Goal: Information Seeking & Learning: Find specific fact

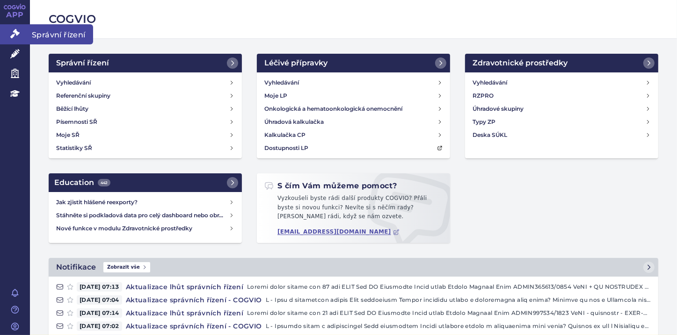
click at [17, 34] on icon at bounding box center [14, 33] width 9 height 9
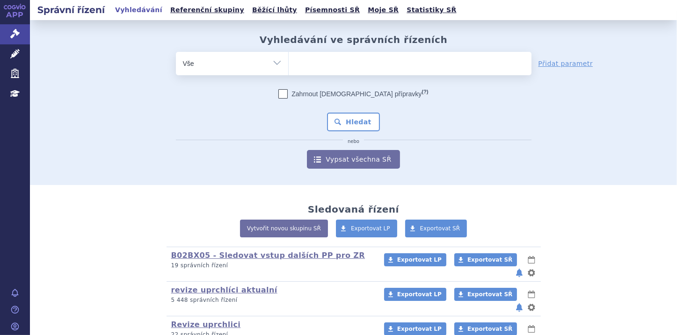
select select "filter-atc-group"
click at [176, 52] on select "Vše Spisová značka Typ SŘ Přípravek/SUKL kód Účastník/Držitel" at bounding box center [232, 62] width 112 height 21
click at [298, 61] on ul at bounding box center [410, 62] width 243 height 20
click at [289, 61] on select at bounding box center [288, 62] width 0 height 23
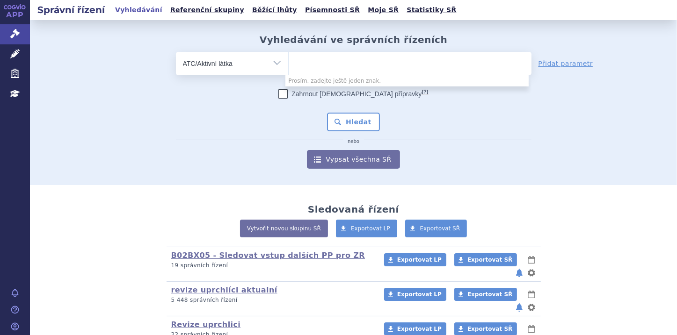
paste input "L04AX06"
type input "L04AX06"
select select "L04AX06"
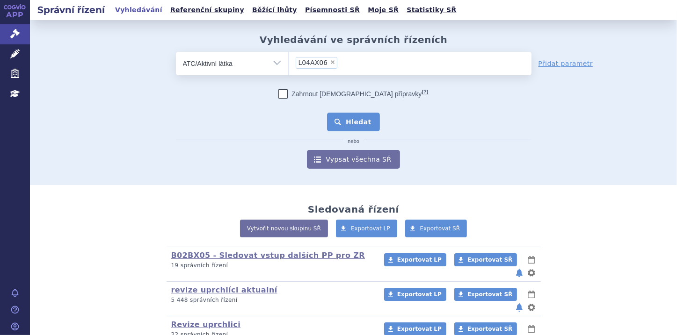
click at [340, 121] on button "Hledat" at bounding box center [353, 122] width 53 height 19
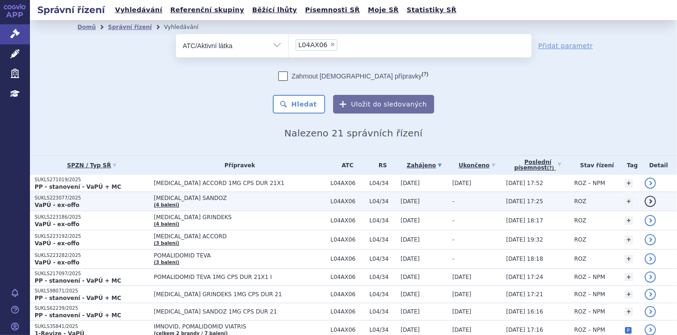
click at [60, 200] on p "SUKLS223077/2025" at bounding box center [92, 198] width 115 height 7
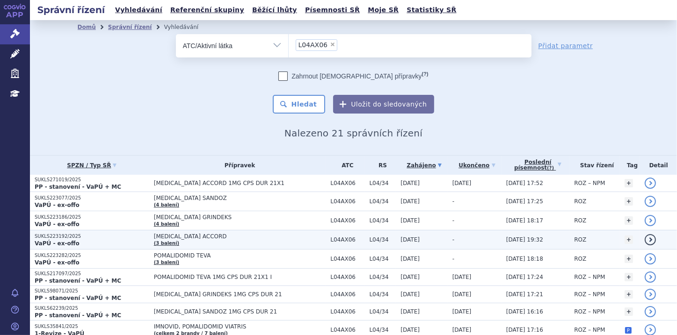
click at [72, 237] on p "SUKLS223192/2025" at bounding box center [92, 236] width 115 height 7
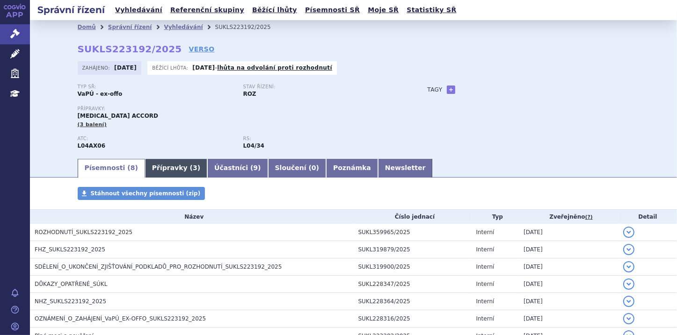
click at [158, 168] on link "Přípravky ( 3 )" at bounding box center [176, 168] width 62 height 19
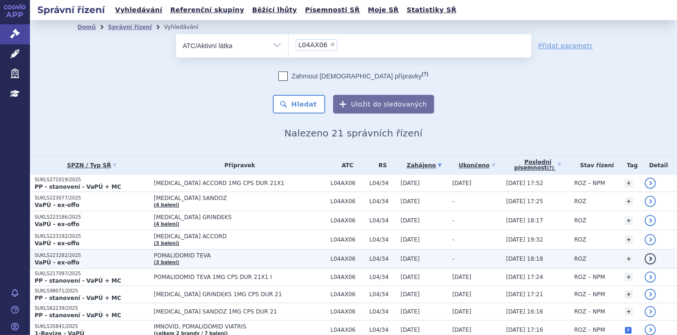
click at [69, 260] on strong "VaPÚ - ex-offo" at bounding box center [57, 263] width 45 height 7
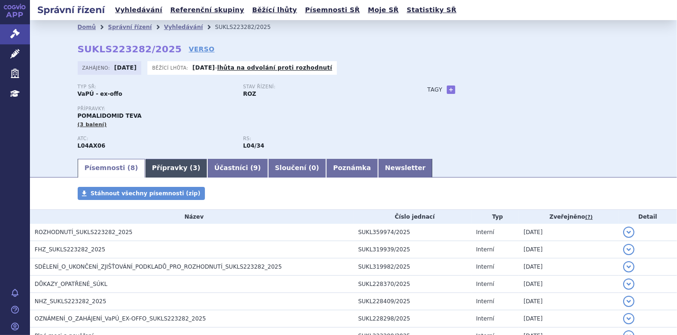
click at [160, 165] on link "Přípravky ( 3 )" at bounding box center [176, 168] width 62 height 19
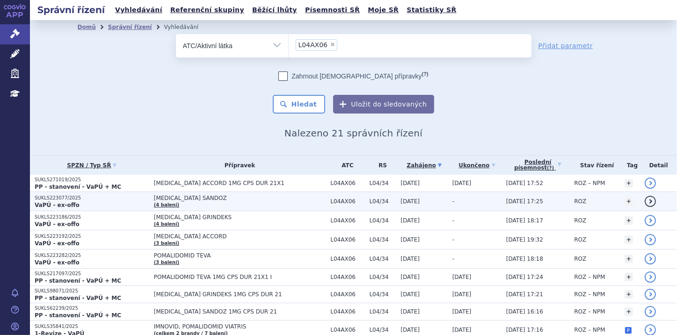
drag, startPoint x: 472, startPoint y: 203, endPoint x: 522, endPoint y: 191, distance: 51.1
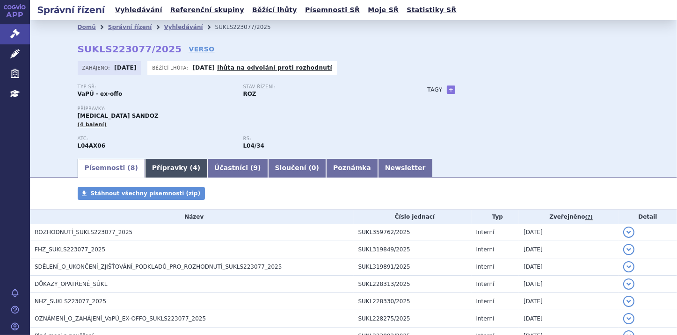
click at [163, 165] on link "Přípravky ( 4 )" at bounding box center [176, 168] width 62 height 19
